Goal: Navigation & Orientation: Find specific page/section

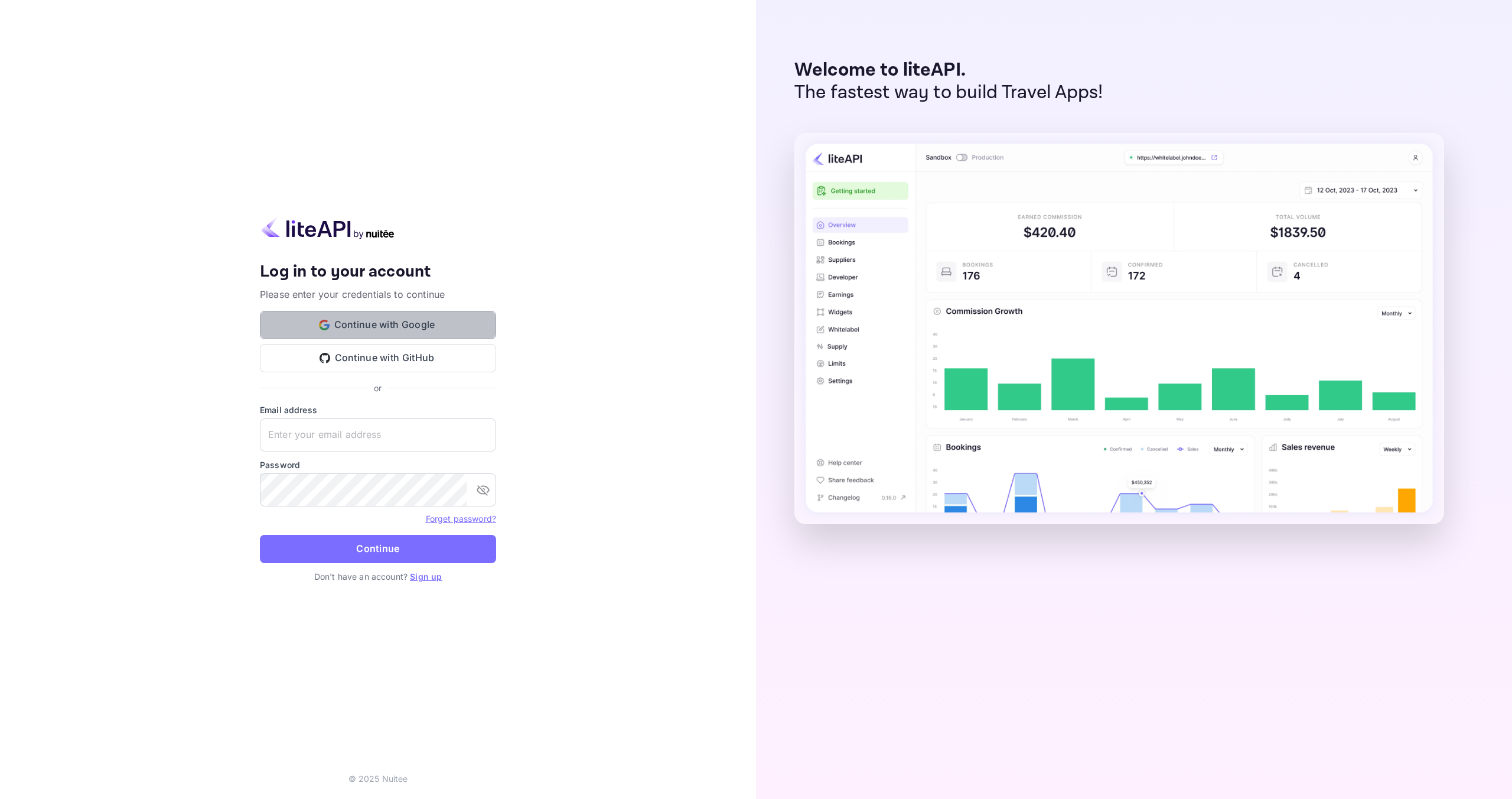
click at [416, 332] on button "Continue with Google" at bounding box center [379, 325] width 237 height 28
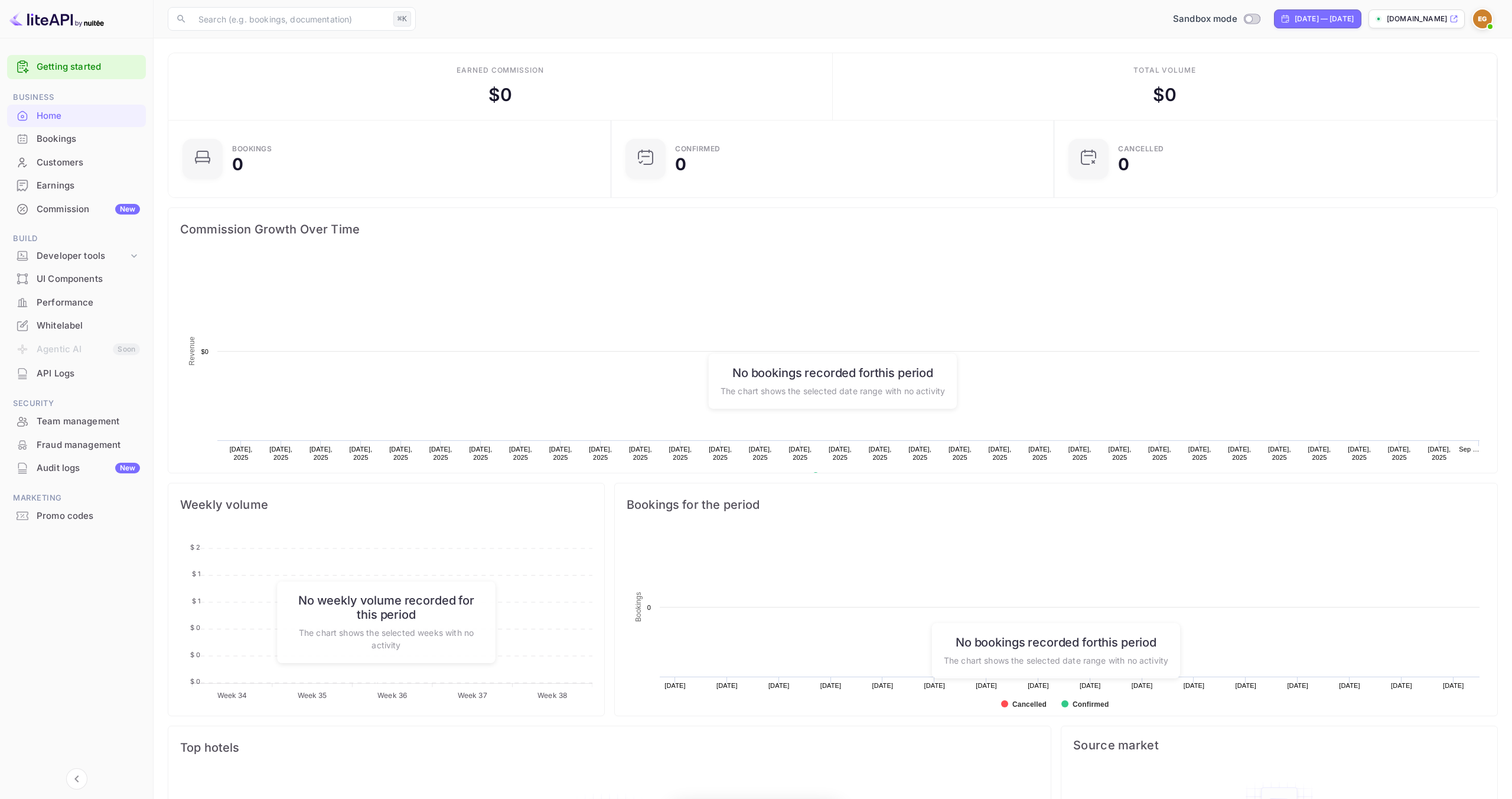
scroll to position [1, 1]
click at [42, 212] on div "Commission New" at bounding box center [88, 210] width 104 height 14
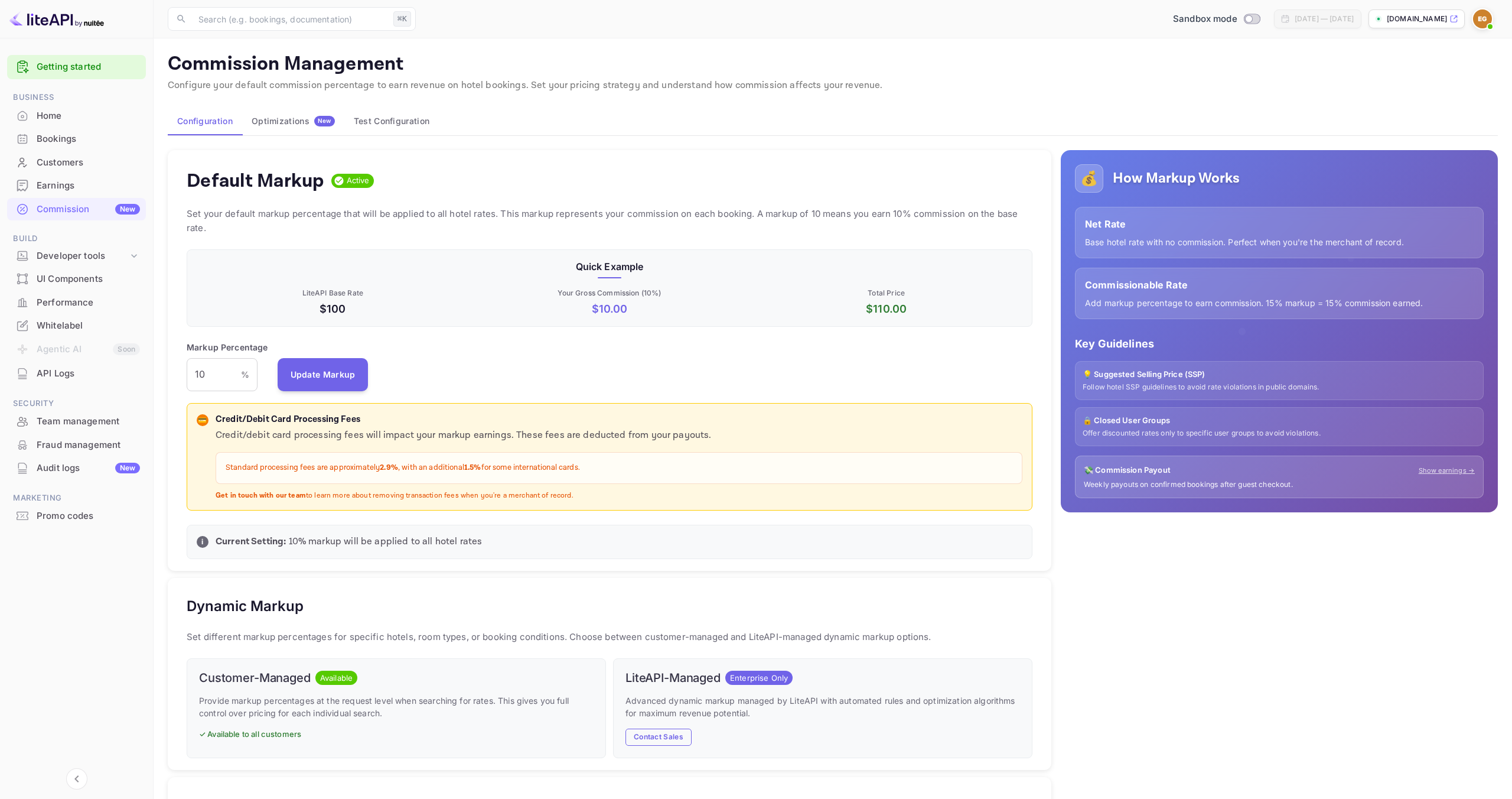
click at [94, 331] on div "Whitelabel" at bounding box center [88, 326] width 104 height 14
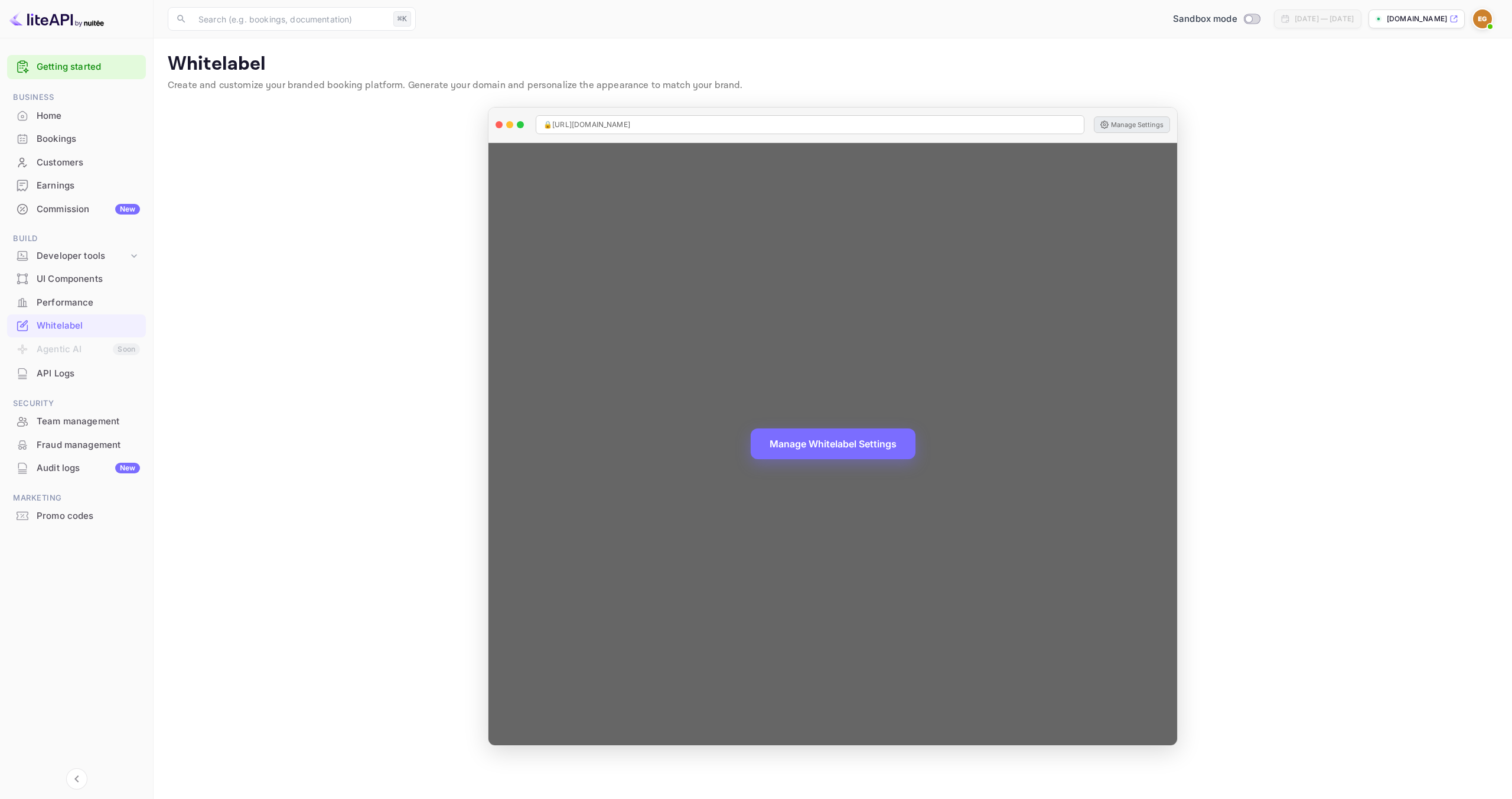
click at [1135, 124] on button "Manage Settings" at bounding box center [1132, 125] width 76 height 17
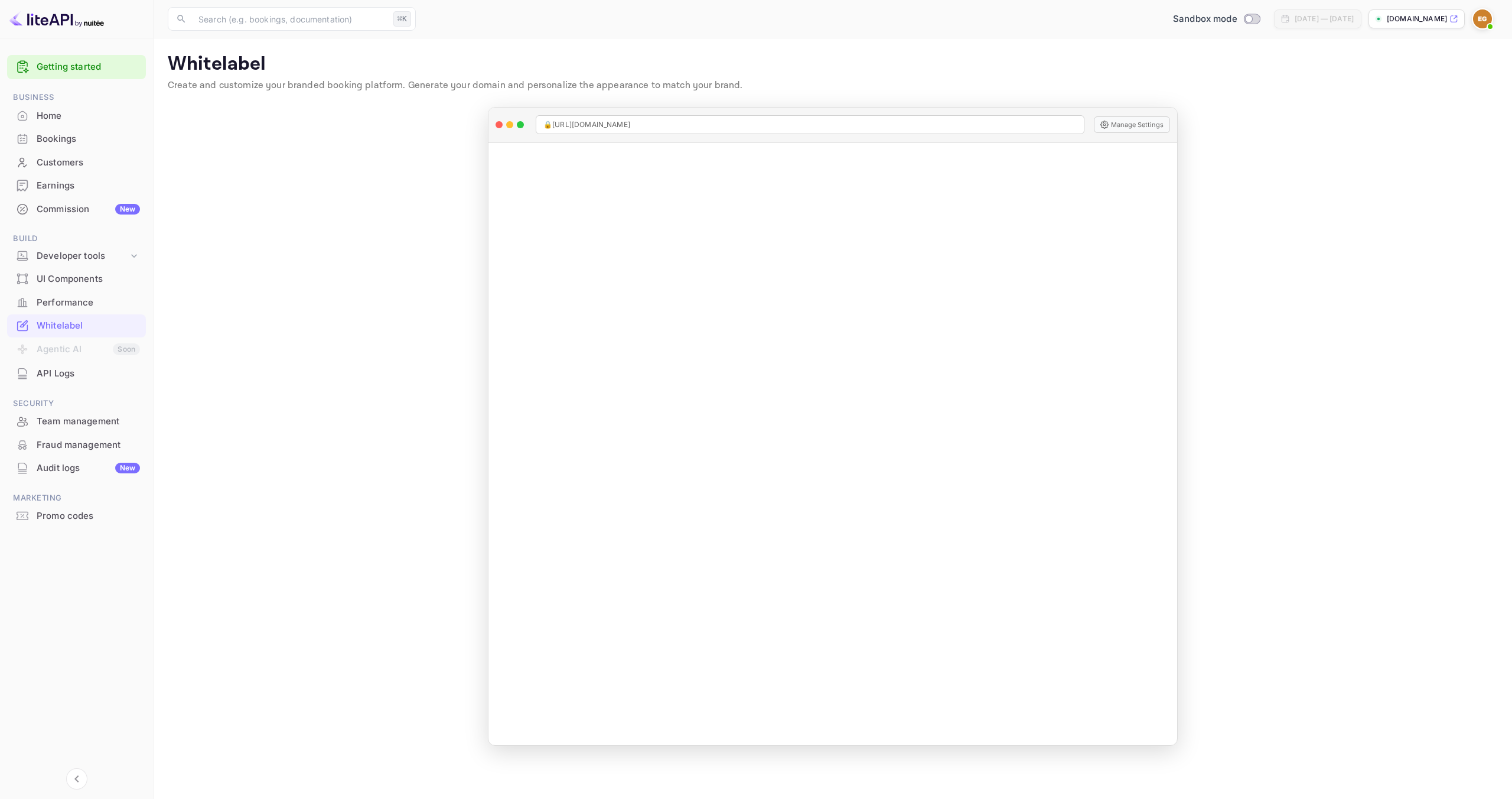
click at [74, 302] on div "Performance" at bounding box center [88, 303] width 104 height 14
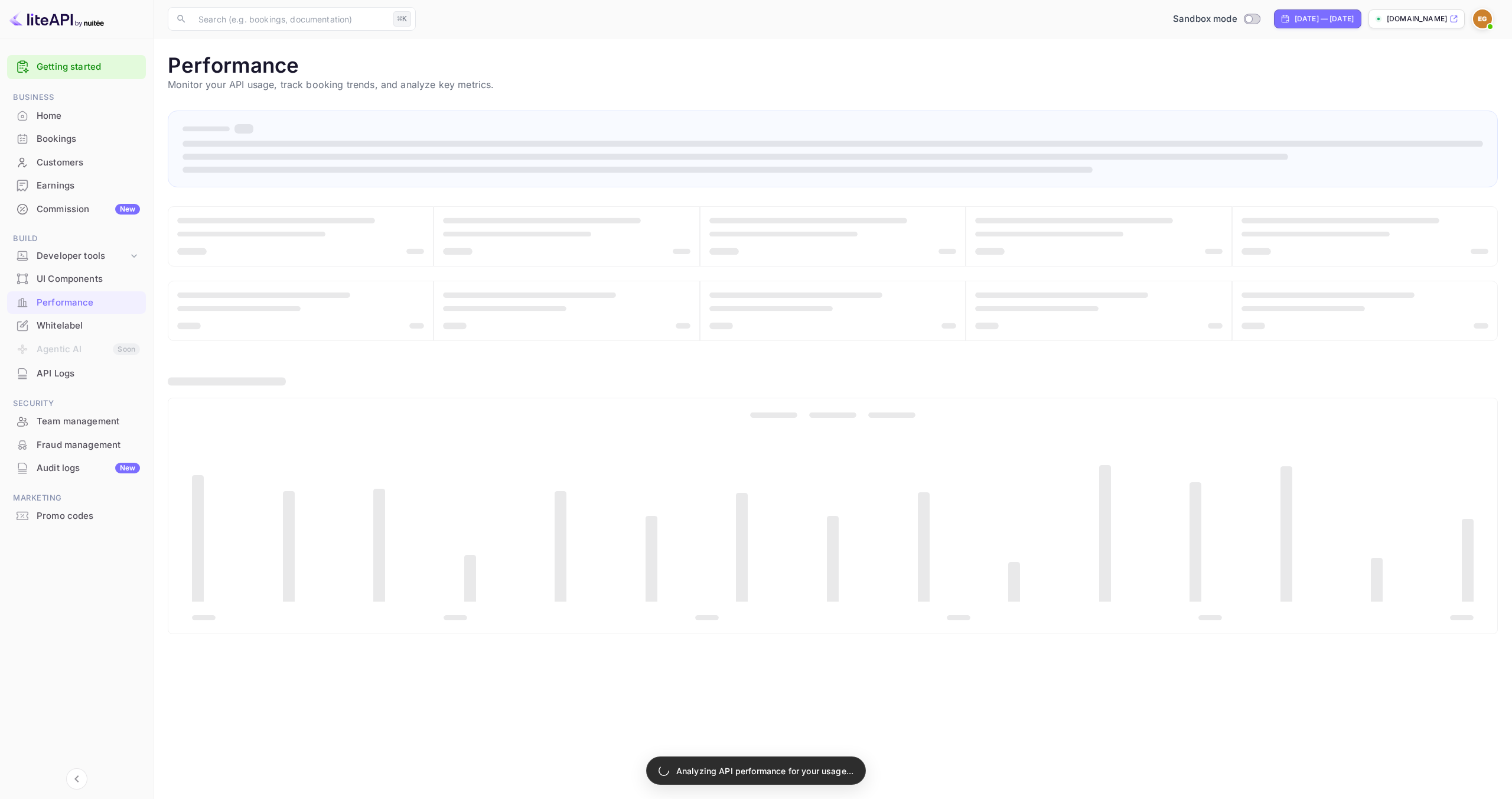
click at [78, 463] on div "Audit logs New" at bounding box center [88, 469] width 104 height 14
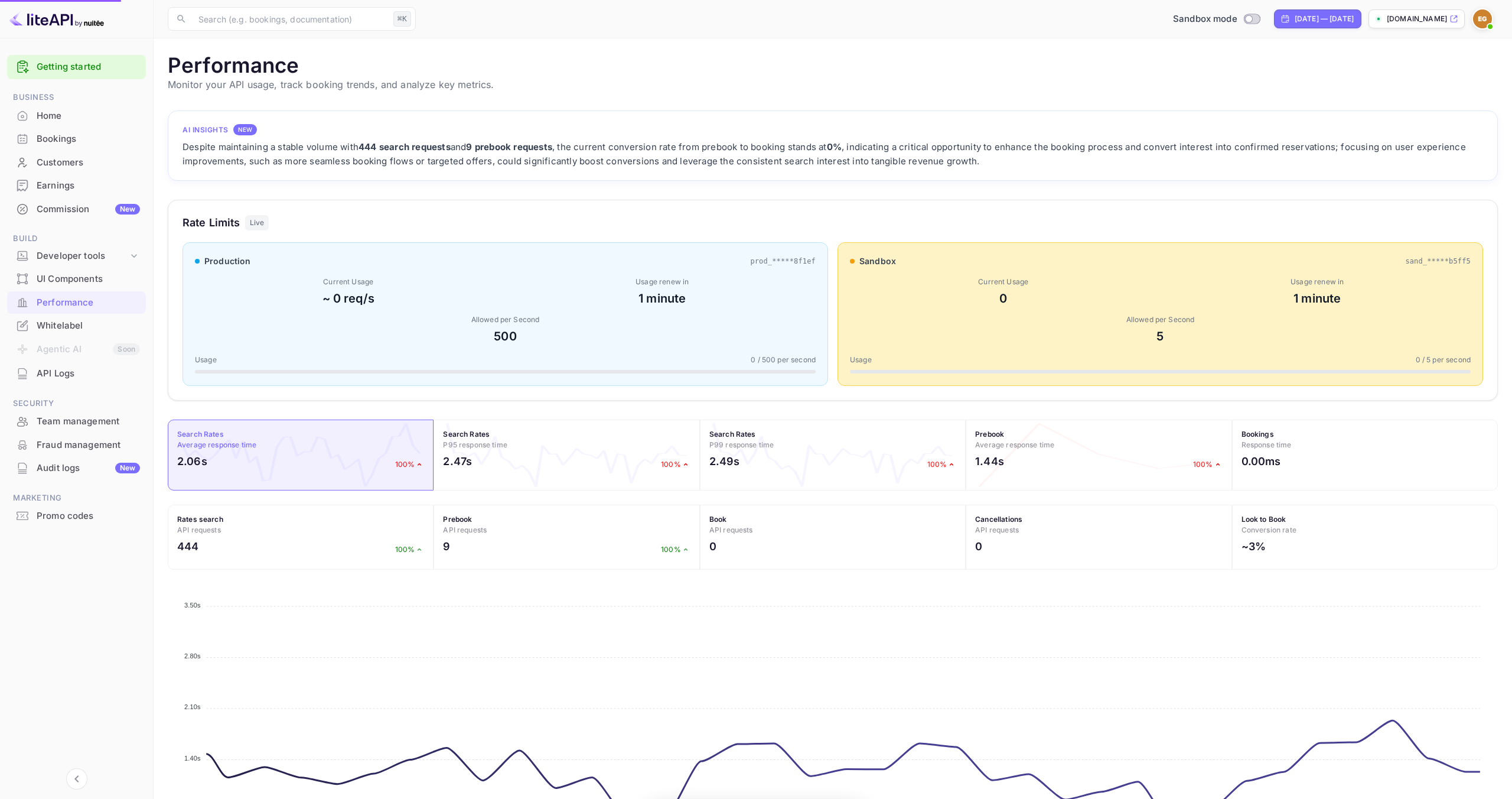
scroll to position [304, 1331]
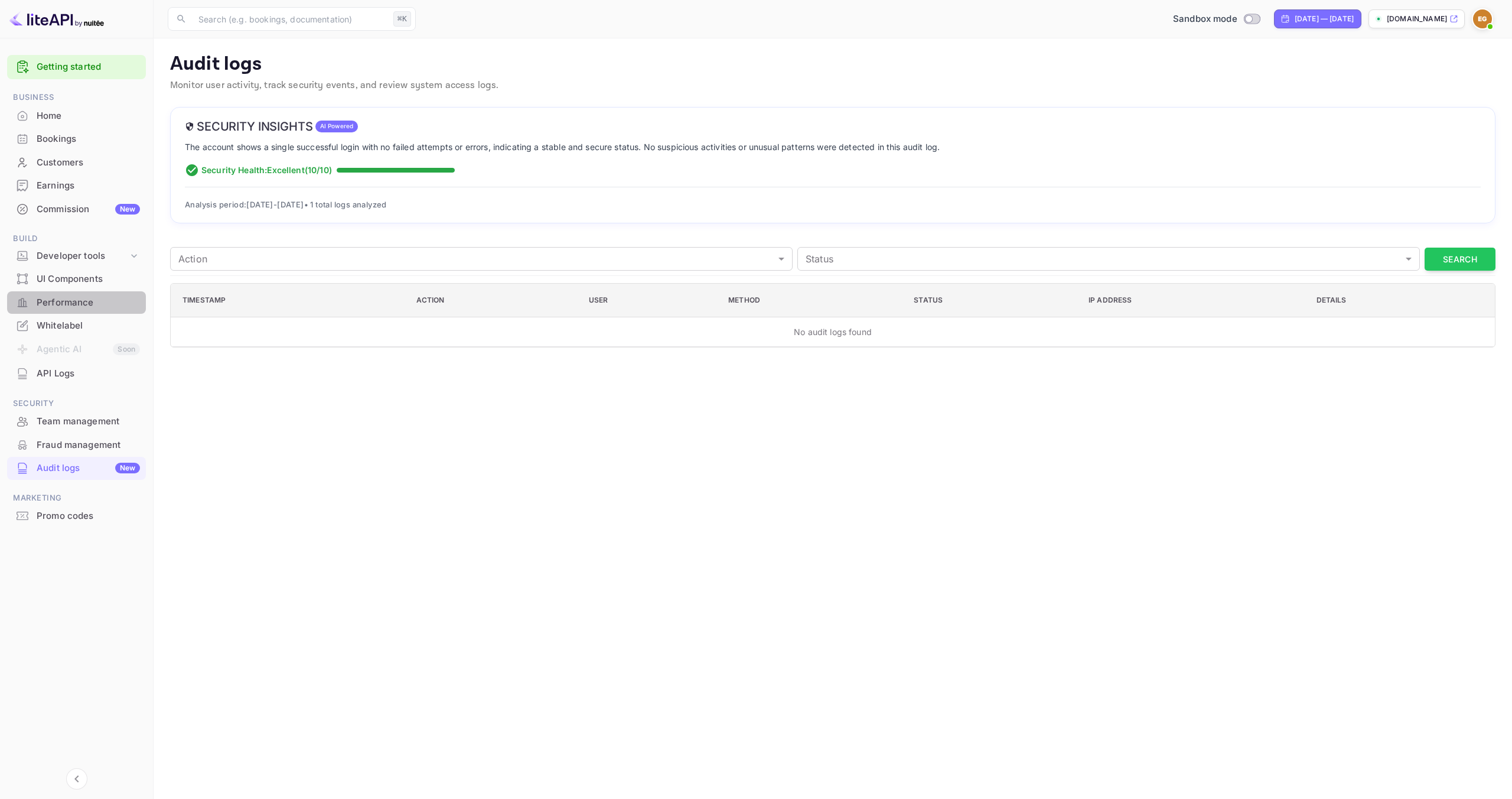
click at [68, 298] on div "Performance" at bounding box center [88, 303] width 104 height 14
